Goal: Check status: Check status

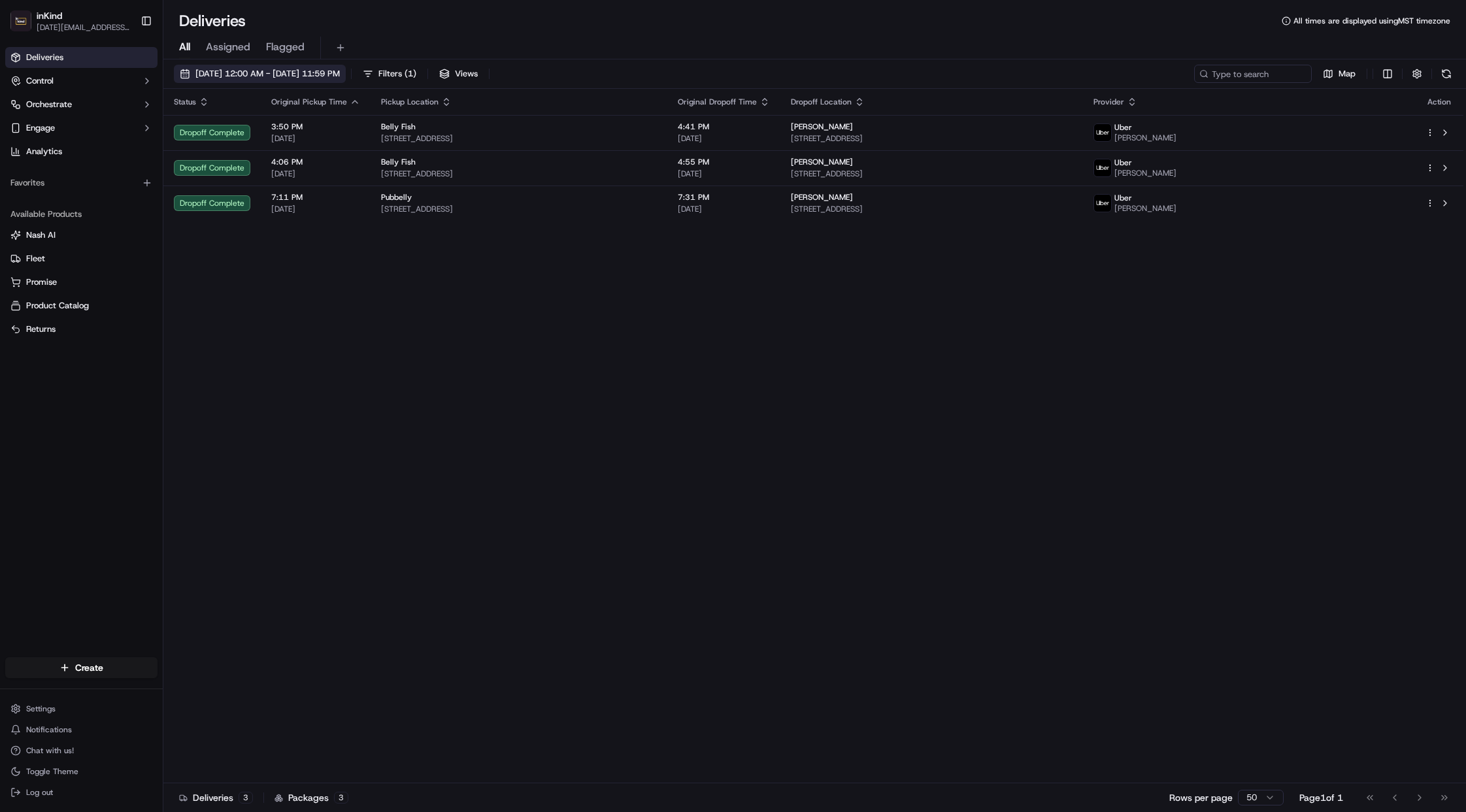
click at [243, 76] on span "04/11/2025 12:00 AM - 04/11/2025 11:59 PM" at bounding box center [267, 74] width 145 height 12
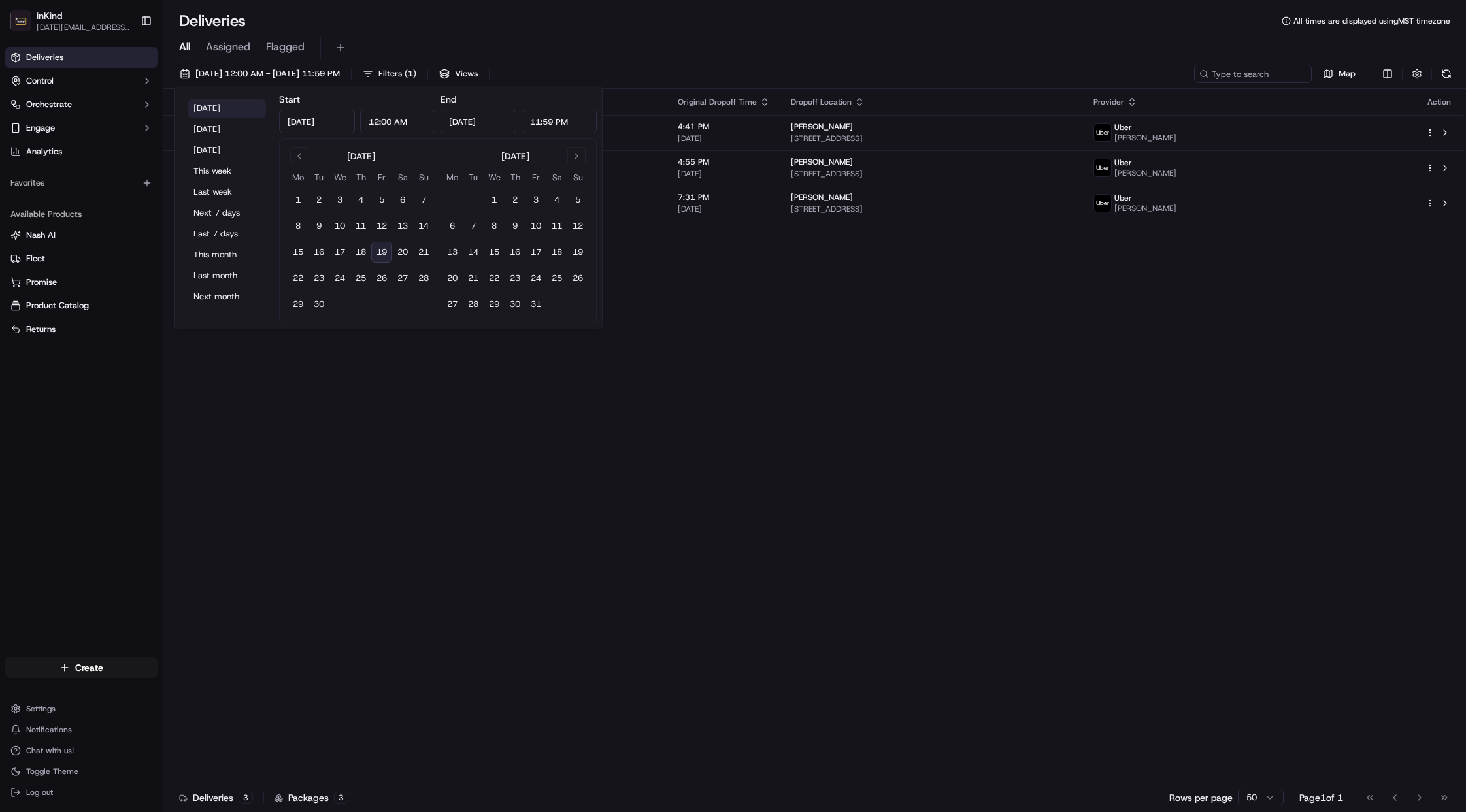
click at [220, 103] on button "Today" at bounding box center [227, 108] width 79 height 18
type input "Sep 19, 2025"
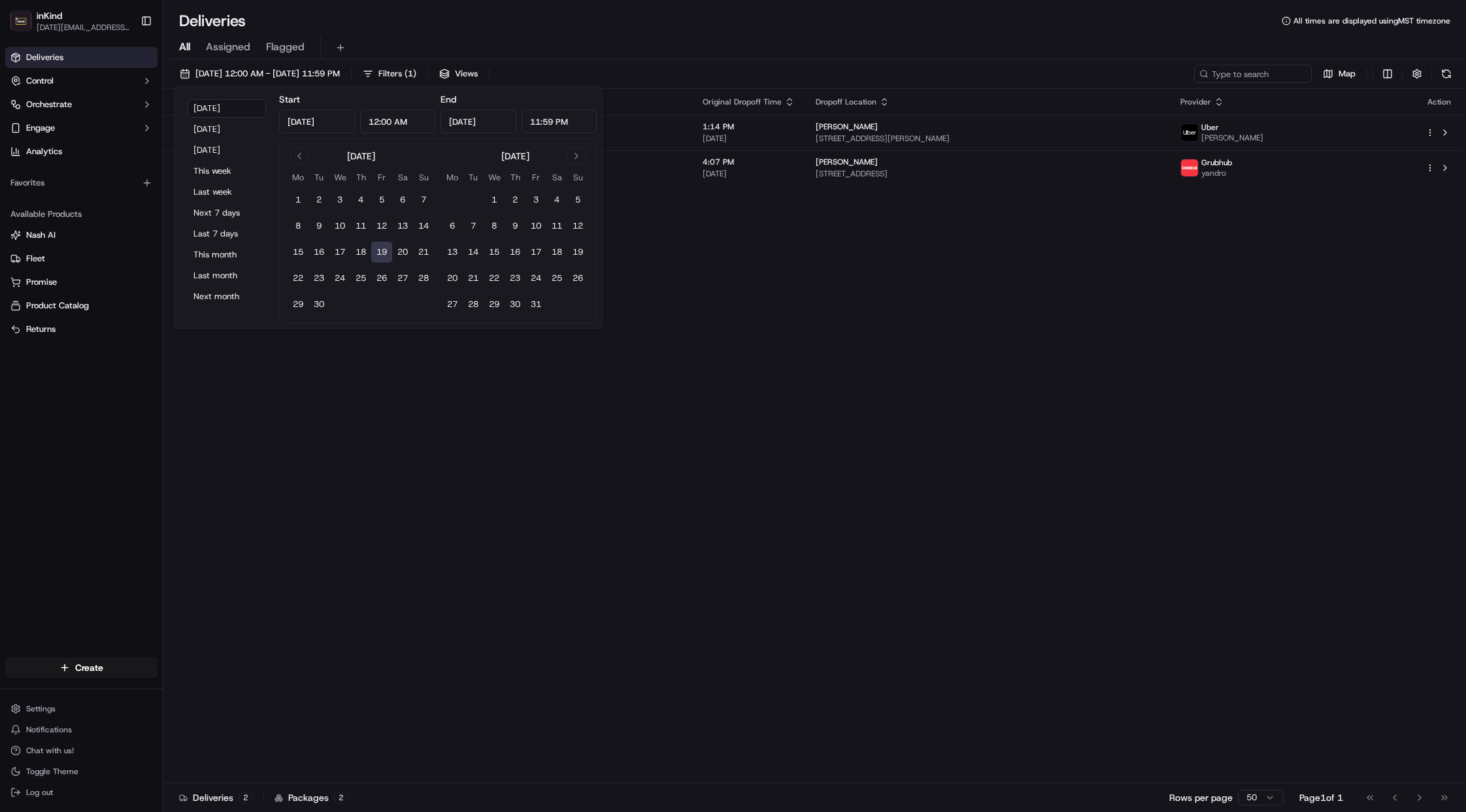
click at [600, 0] on div "Deliveries All times are displayed using MST timezone All Assigned Flagged 09/1…" at bounding box center [814, 406] width 1303 height 812
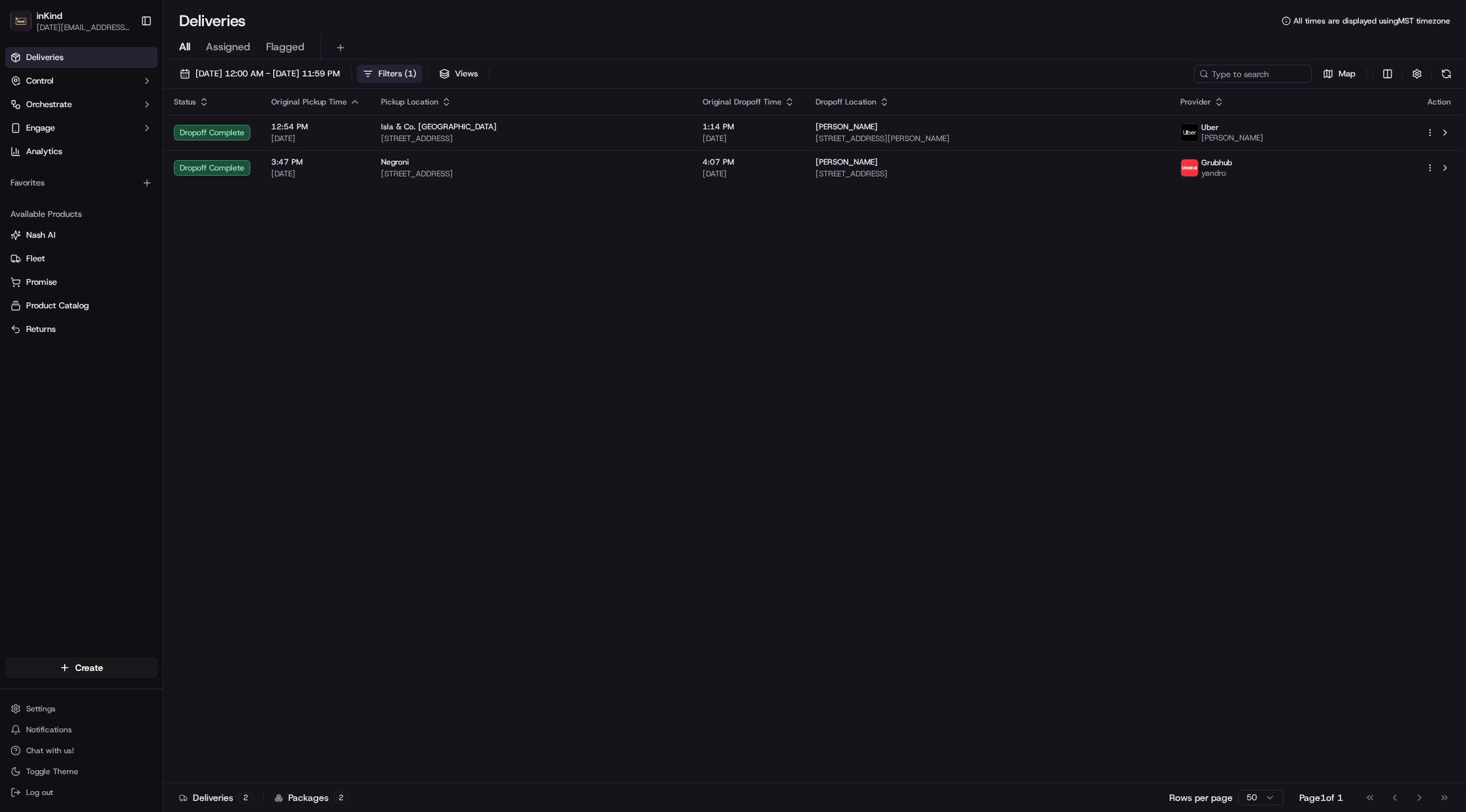
click at [416, 76] on span "Filters ( 1 )" at bounding box center [397, 74] width 38 height 12
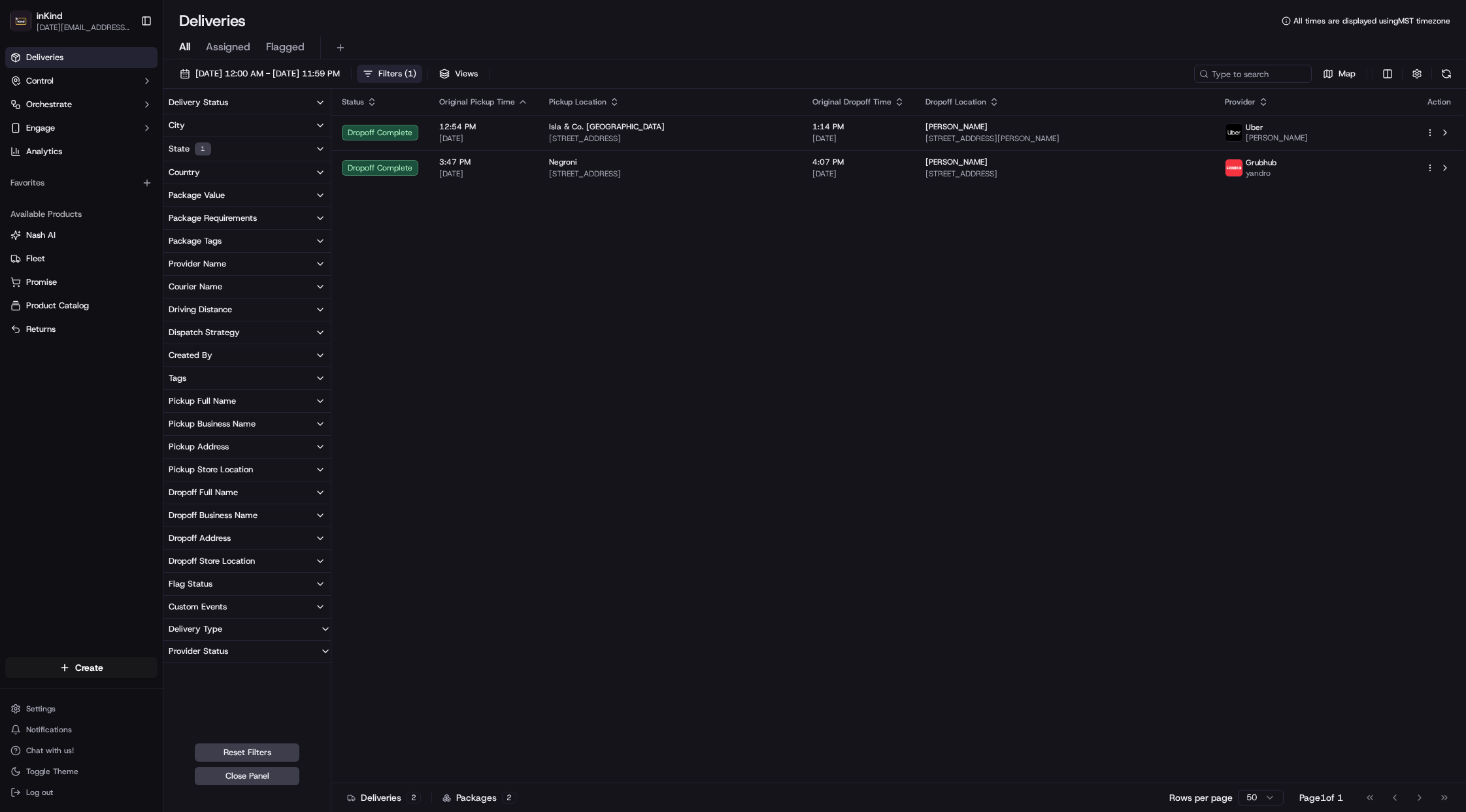
click at [214, 141] on button "State 1" at bounding box center [247, 149] width 167 height 23
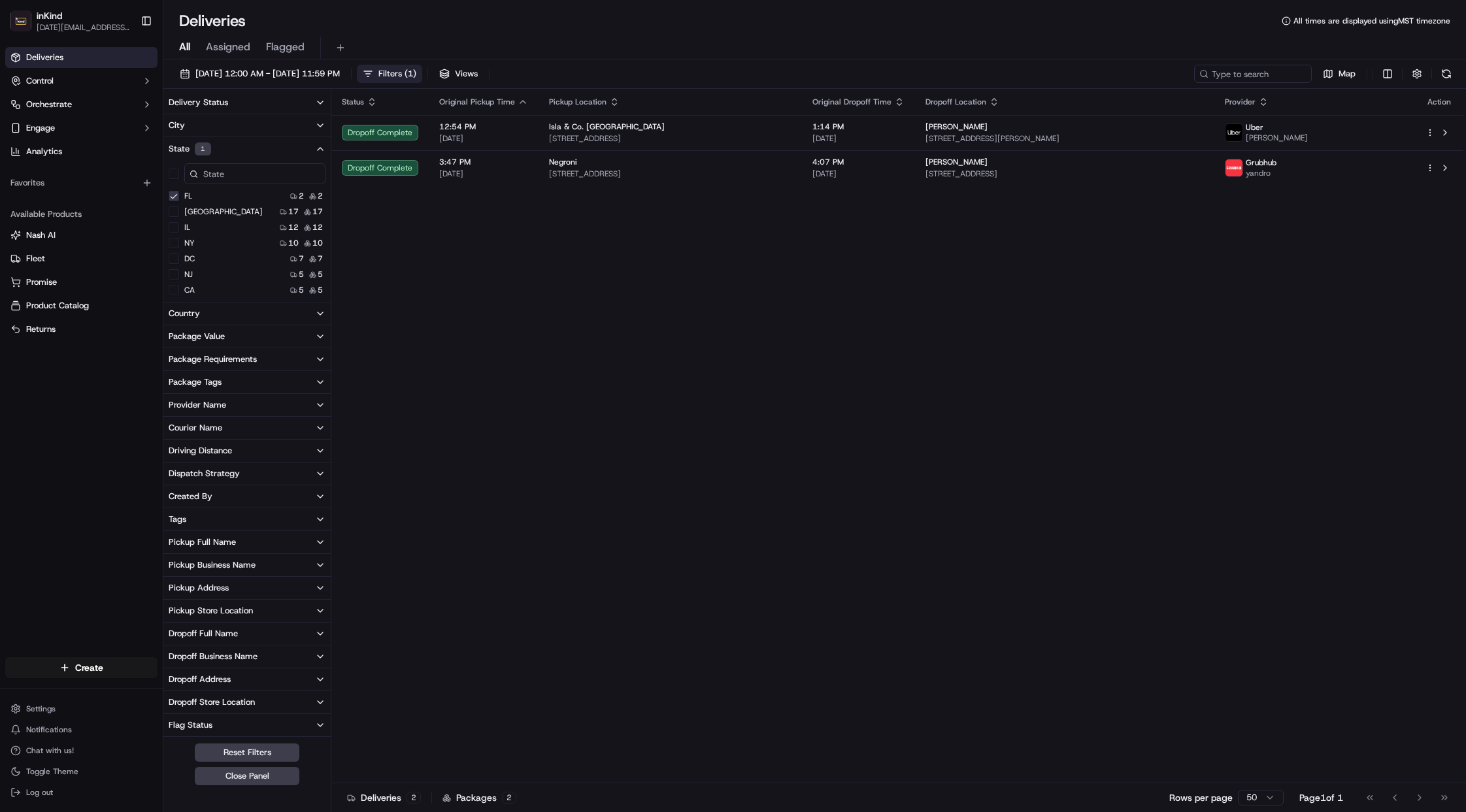
click at [177, 197] on button "FL" at bounding box center [174, 196] width 11 height 11
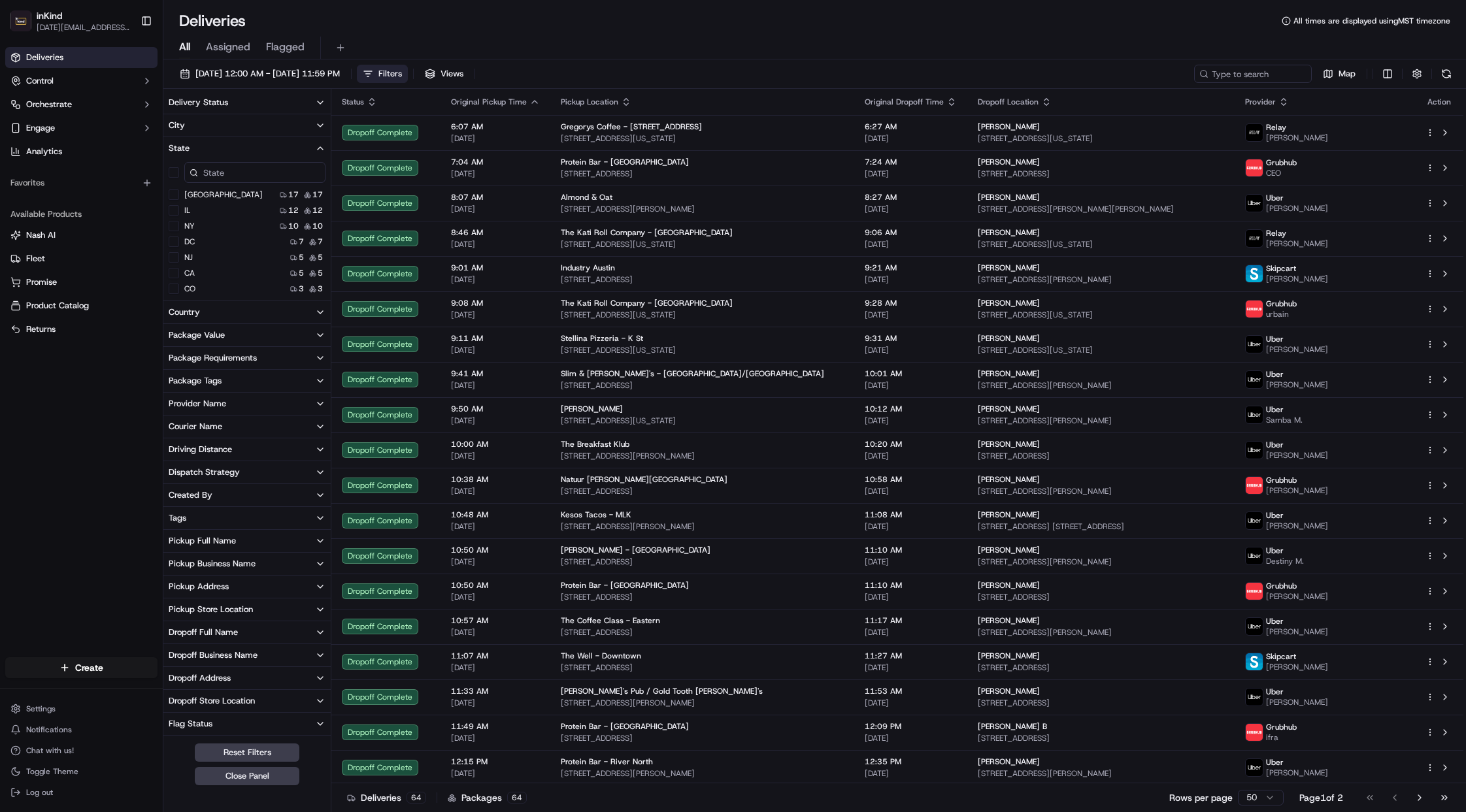
click at [194, 212] on div "IL 12 12" at bounding box center [247, 210] width 167 height 13
click at [171, 210] on button "IL" at bounding box center [174, 210] width 11 height 11
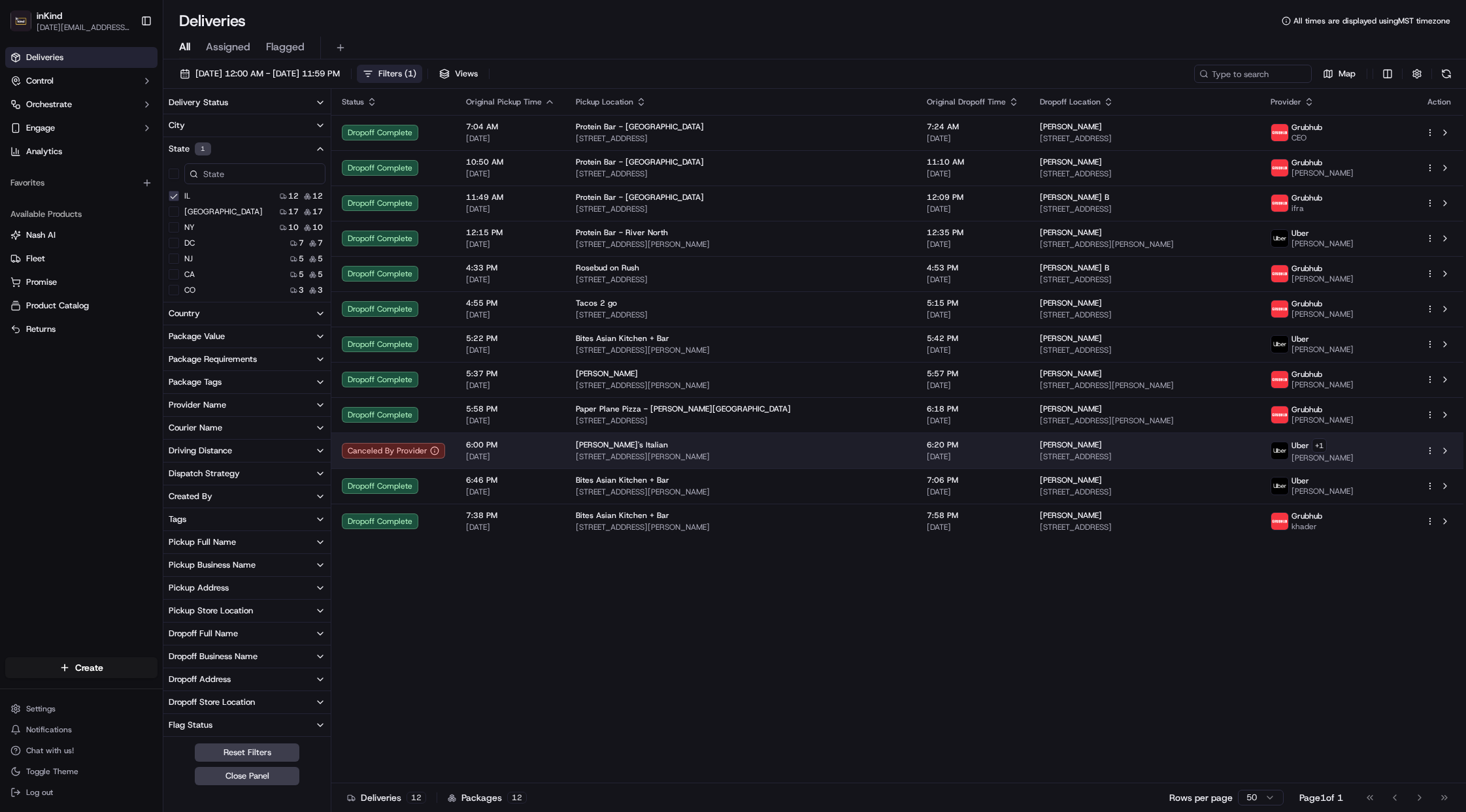
click at [582, 464] on td "Gino's Italian 844 W Randolph St, Chicago, IL 60607, USA" at bounding box center [740, 450] width 351 height 36
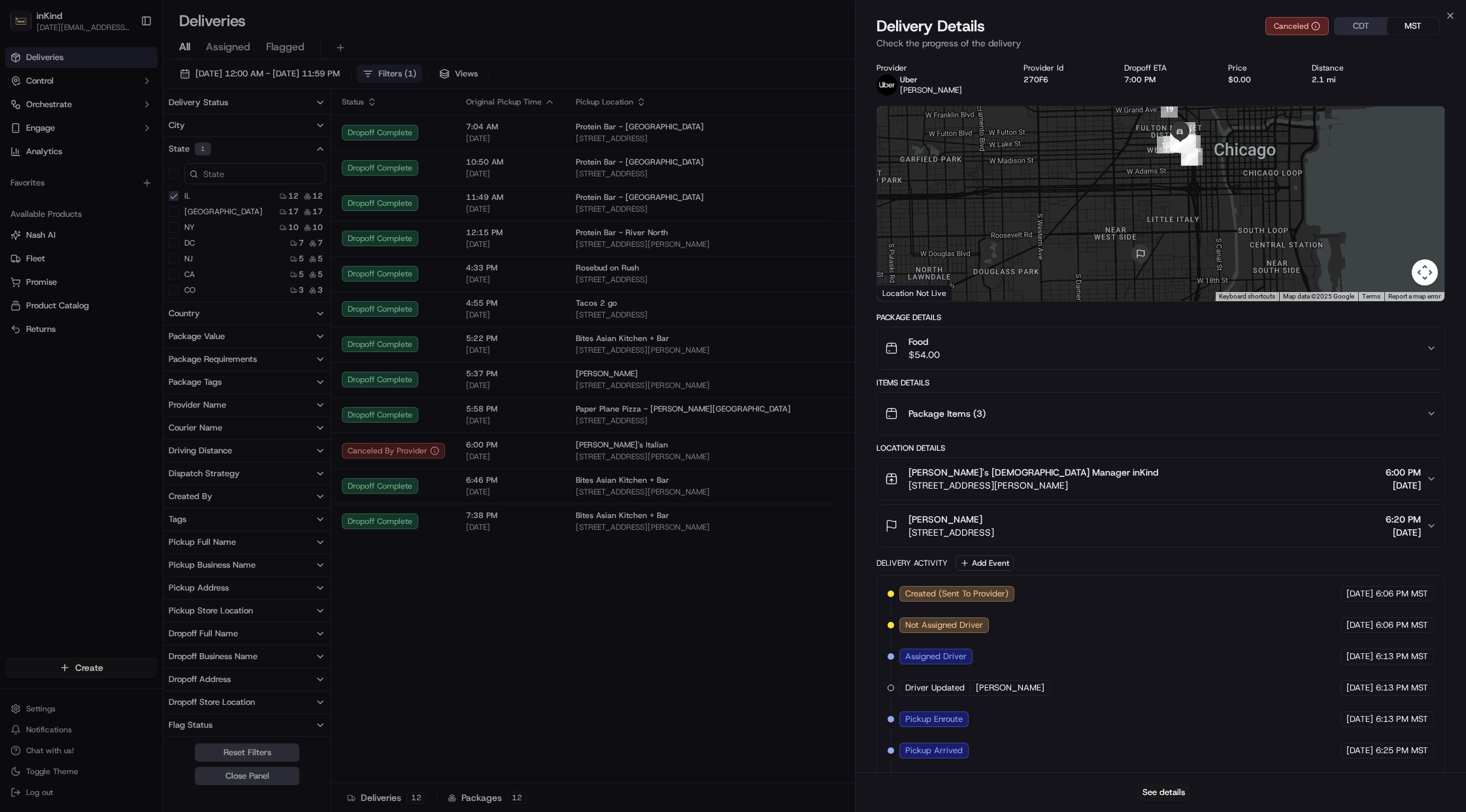
click at [1317, 52] on div "Delivery Details Canceled CDT MST Check the progress of the delivery" at bounding box center [1161, 35] width 610 height 39
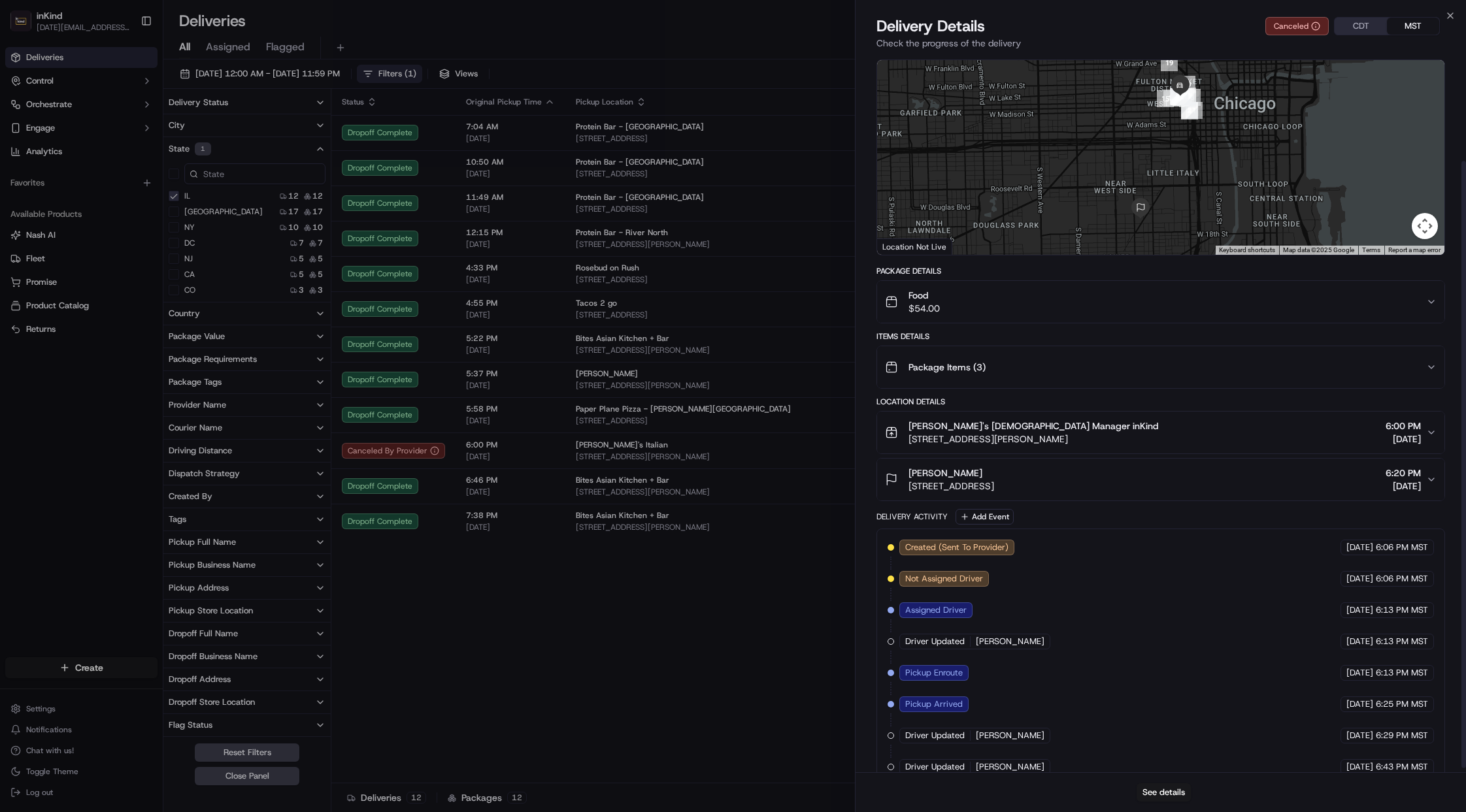
scroll to position [131, 0]
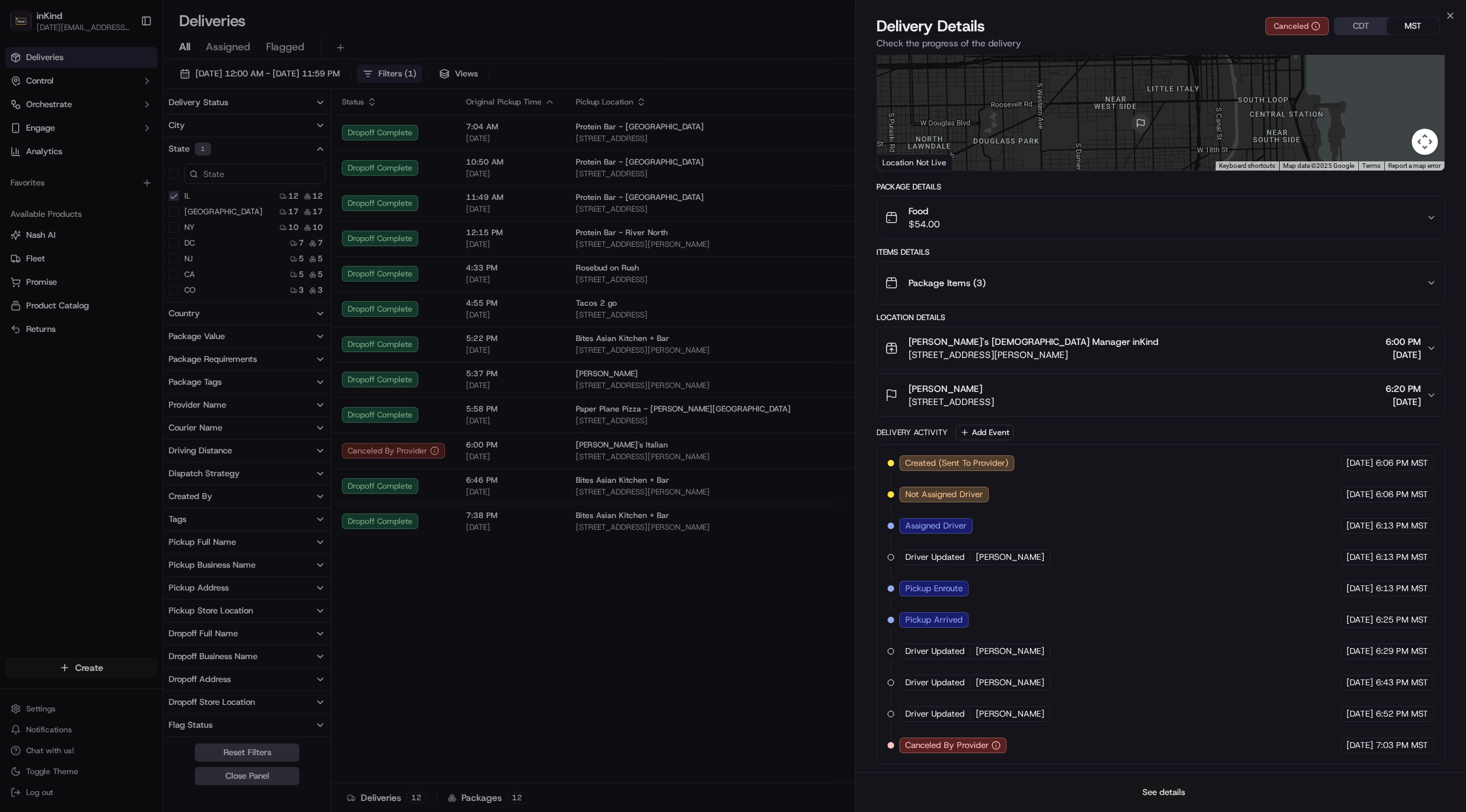
click at [1172, 788] on button "See details" at bounding box center [1163, 792] width 54 height 18
